Goal: Task Accomplishment & Management: Complete application form

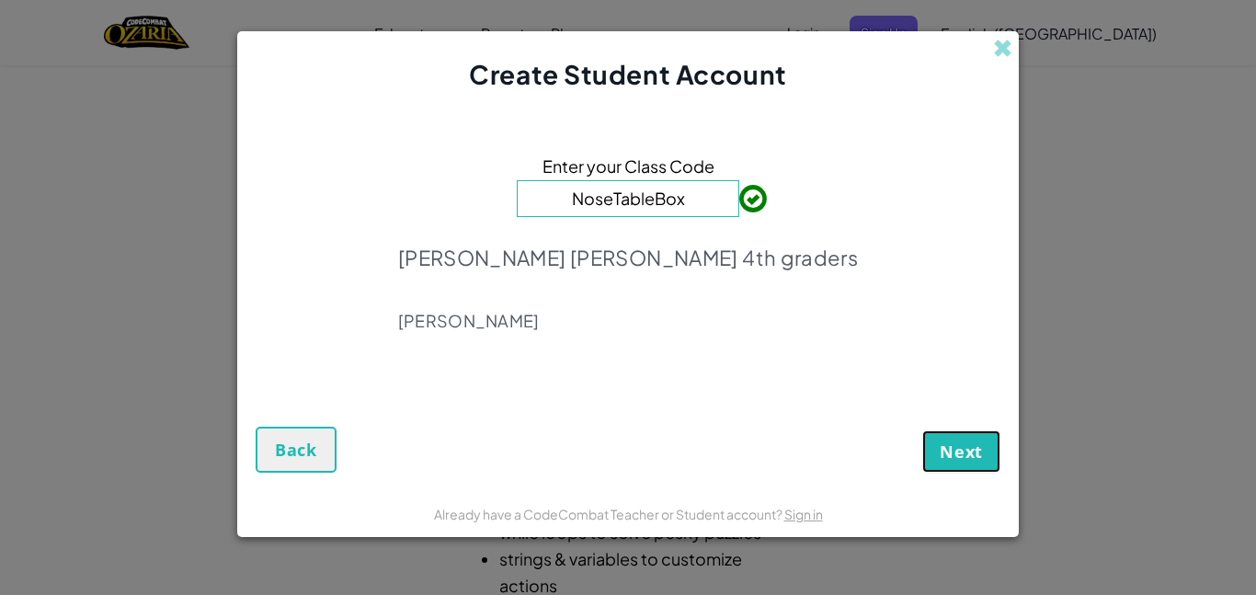
click at [938, 449] on button "Next" at bounding box center [962, 451] width 78 height 42
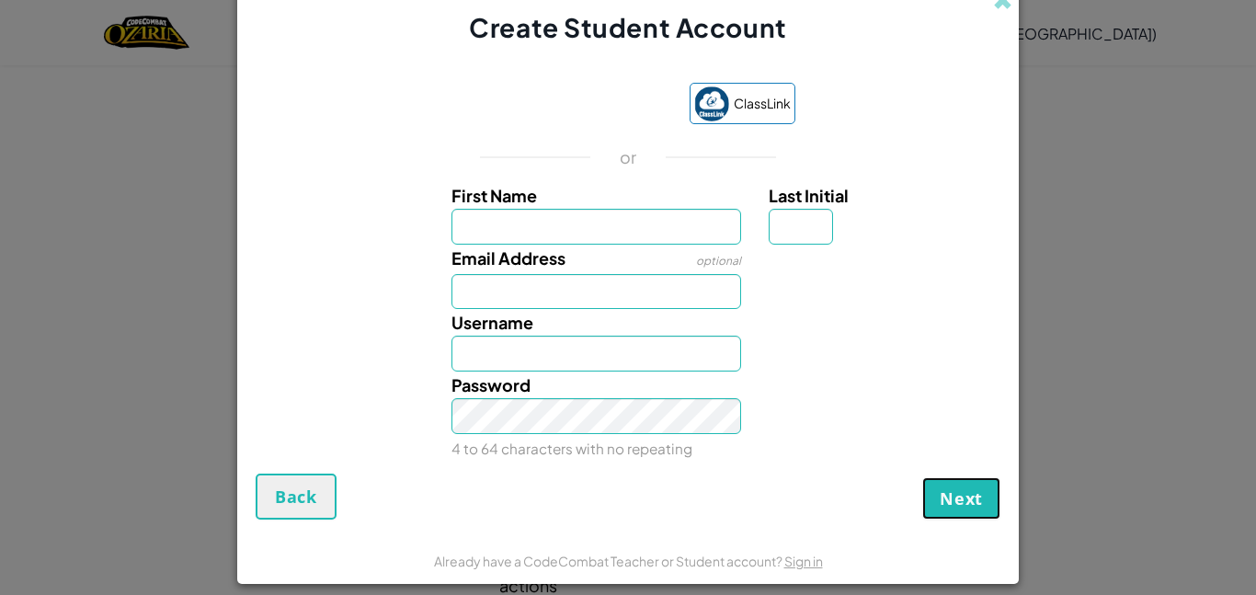
click at [969, 490] on span "Next" at bounding box center [961, 499] width 43 height 22
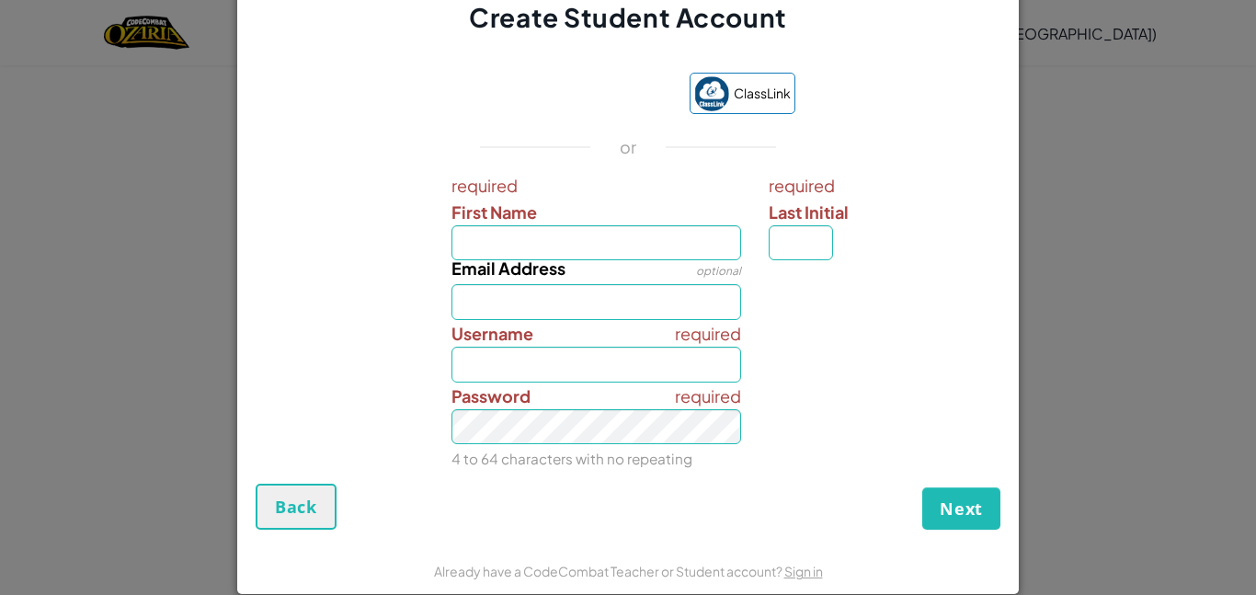
click at [926, 396] on div "required Password 4 to 64 characters with no repeating" at bounding box center [628, 428] width 763 height 90
click at [278, 508] on span "Back" at bounding box center [296, 507] width 42 height 22
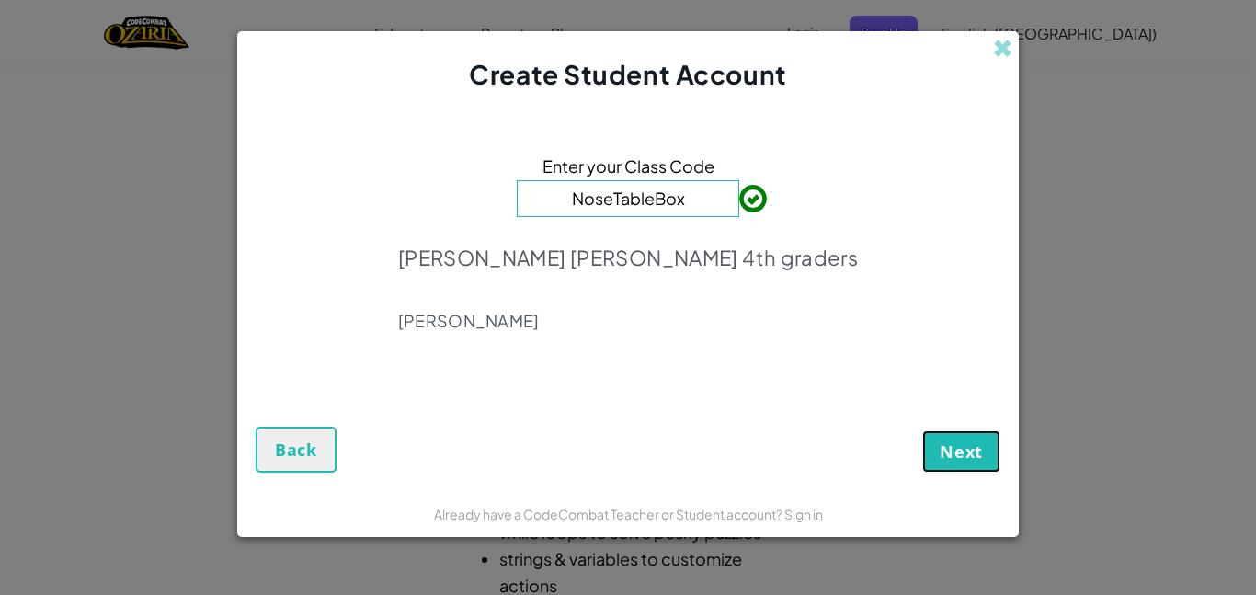
click at [978, 450] on span "Next" at bounding box center [961, 452] width 43 height 22
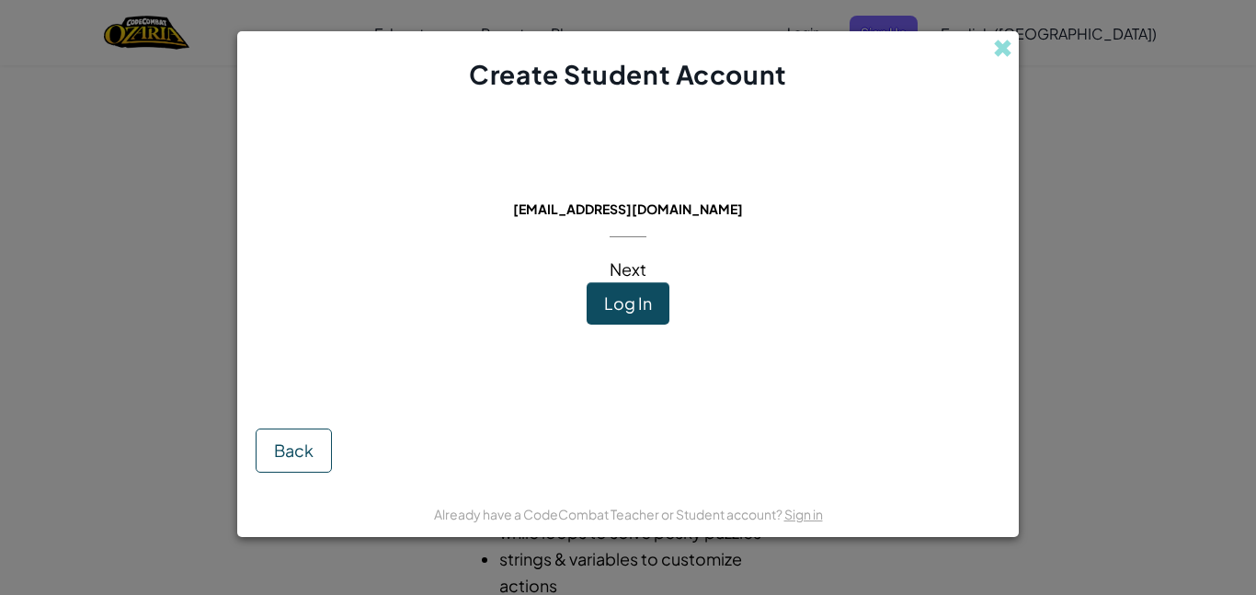
click at [644, 309] on span "Log In" at bounding box center [628, 303] width 48 height 21
